Goal: Task Accomplishment & Management: Manage account settings

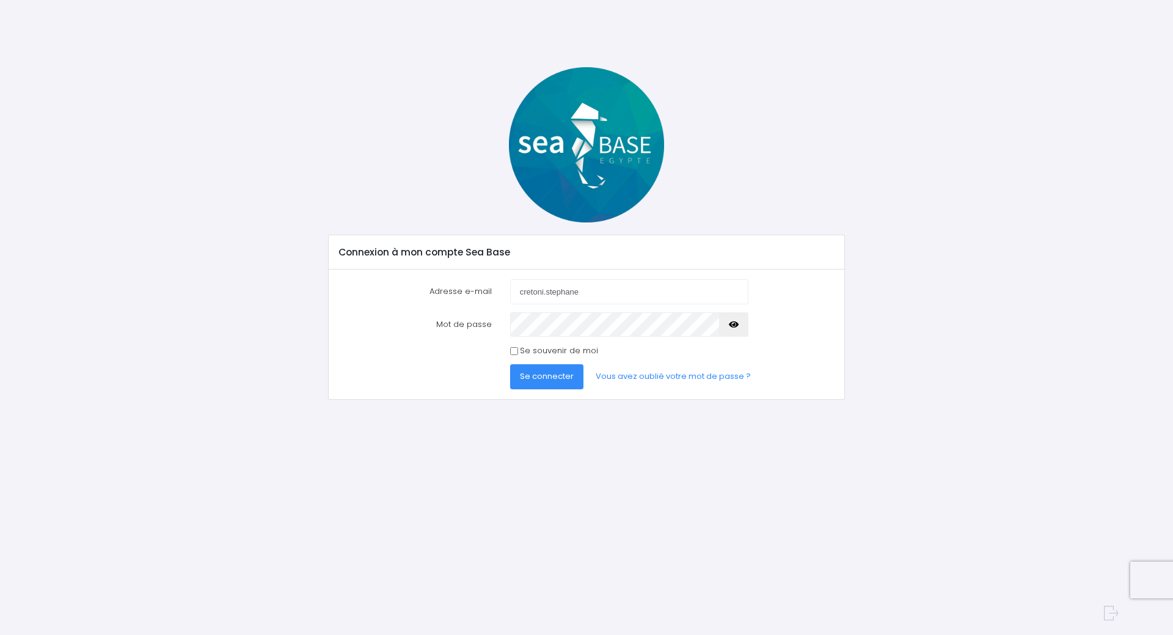
type input "[EMAIL_ADDRESS][DOMAIN_NAME]"
click at [510, 364] on button "Se connecter" at bounding box center [546, 376] width 73 height 24
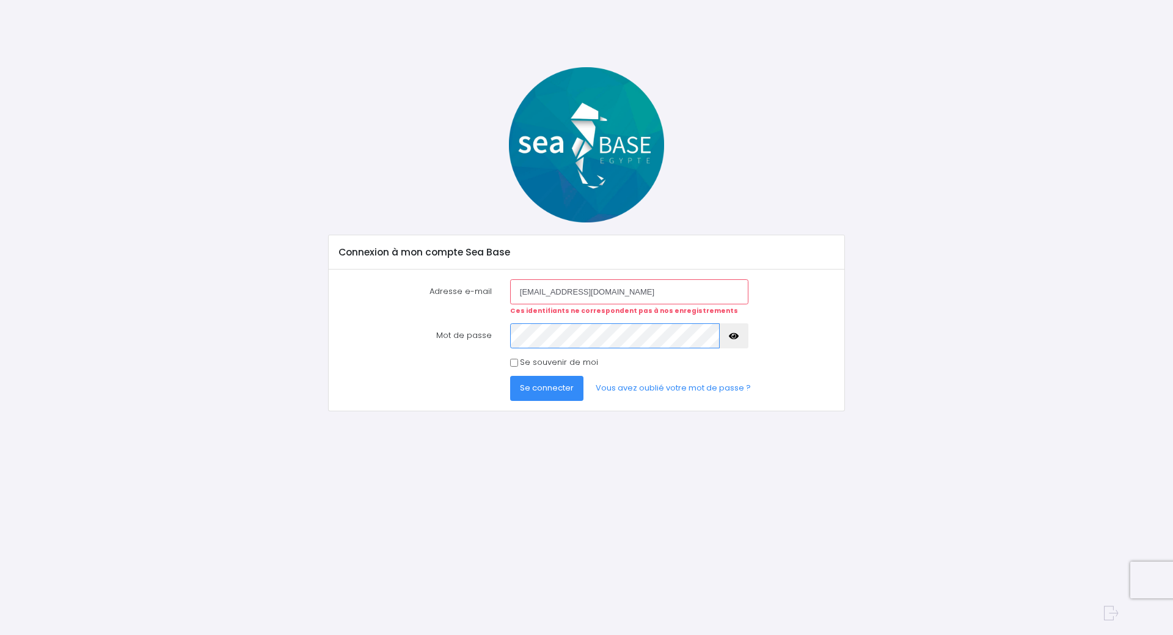
click at [510, 376] on button "Se connecter" at bounding box center [546, 388] width 73 height 24
click at [532, 390] on span "Se connecter" at bounding box center [547, 388] width 54 height 12
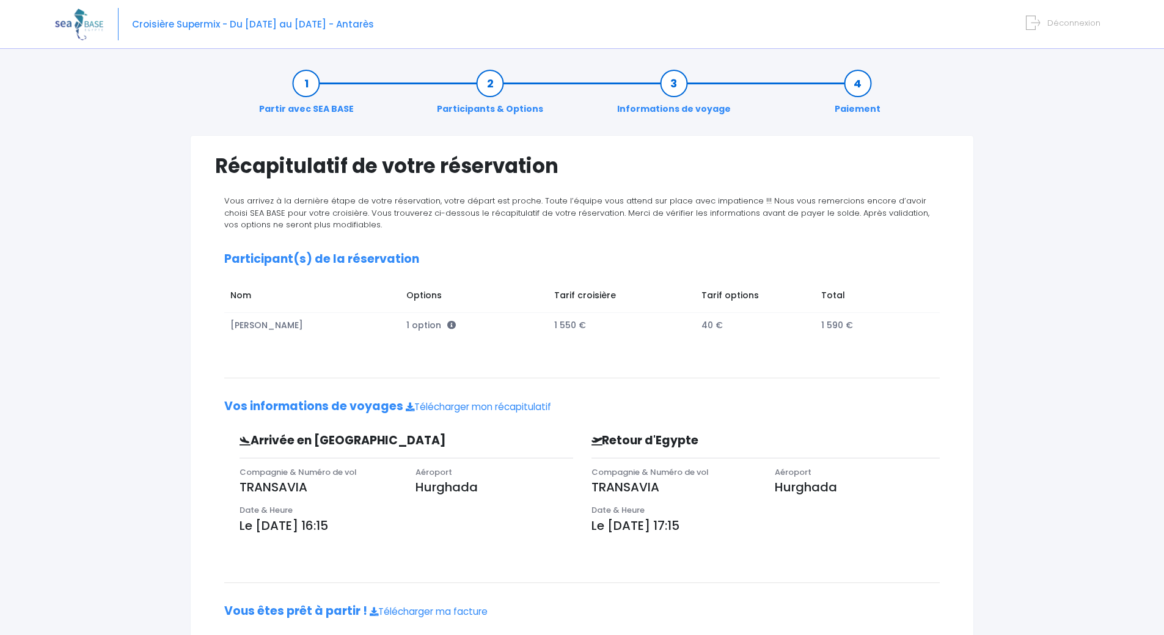
click at [1035, 18] on icon at bounding box center [1033, 23] width 14 height 20
